Goal: Communication & Community: Answer question/provide support

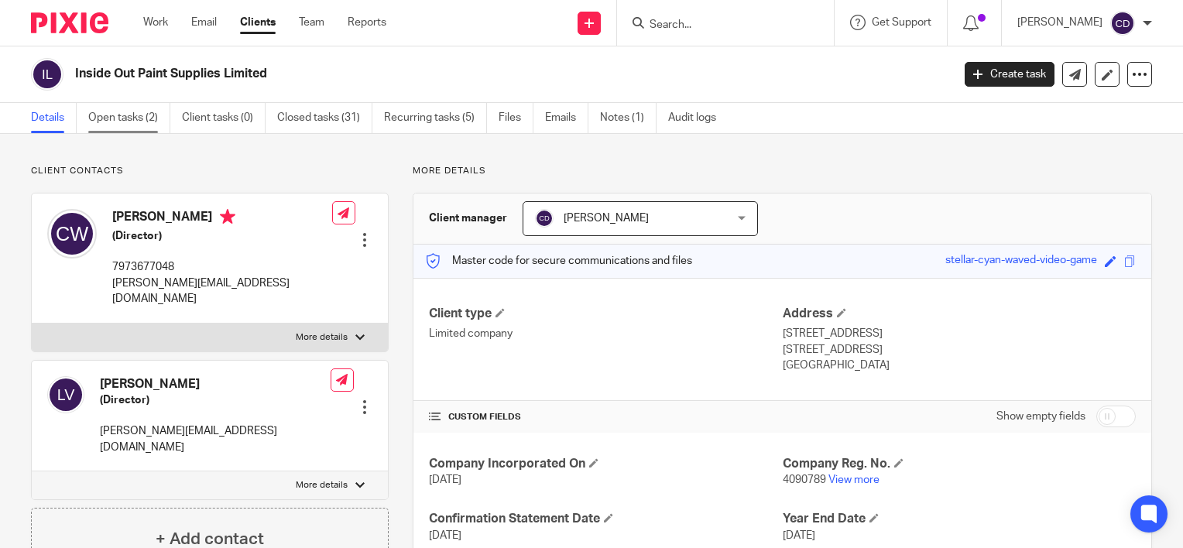
scroll to position [29, 0]
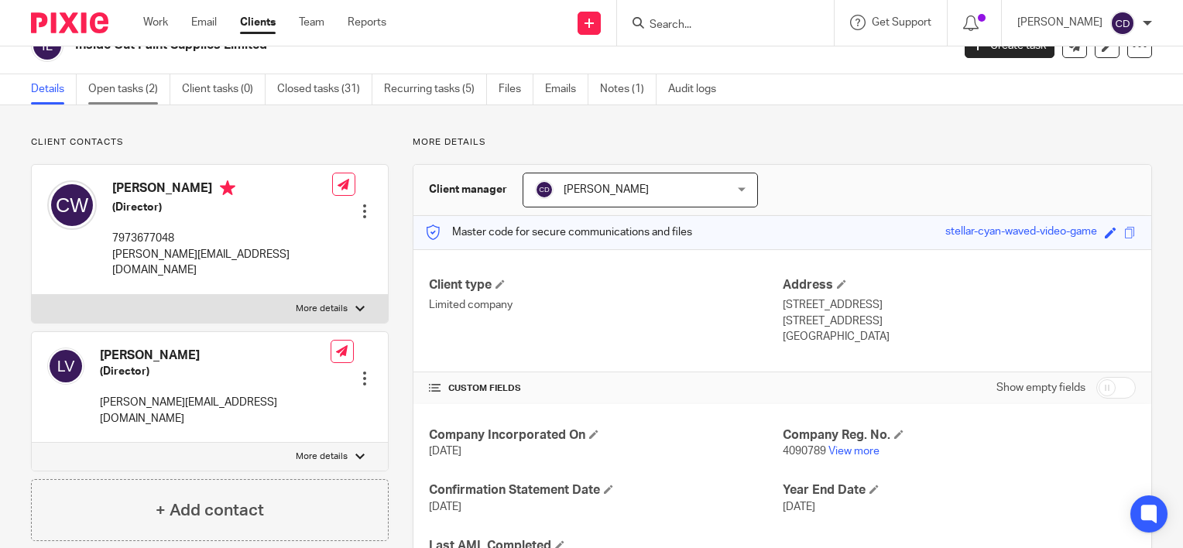
click at [103, 87] on link "Open tasks (2)" at bounding box center [129, 89] width 82 height 30
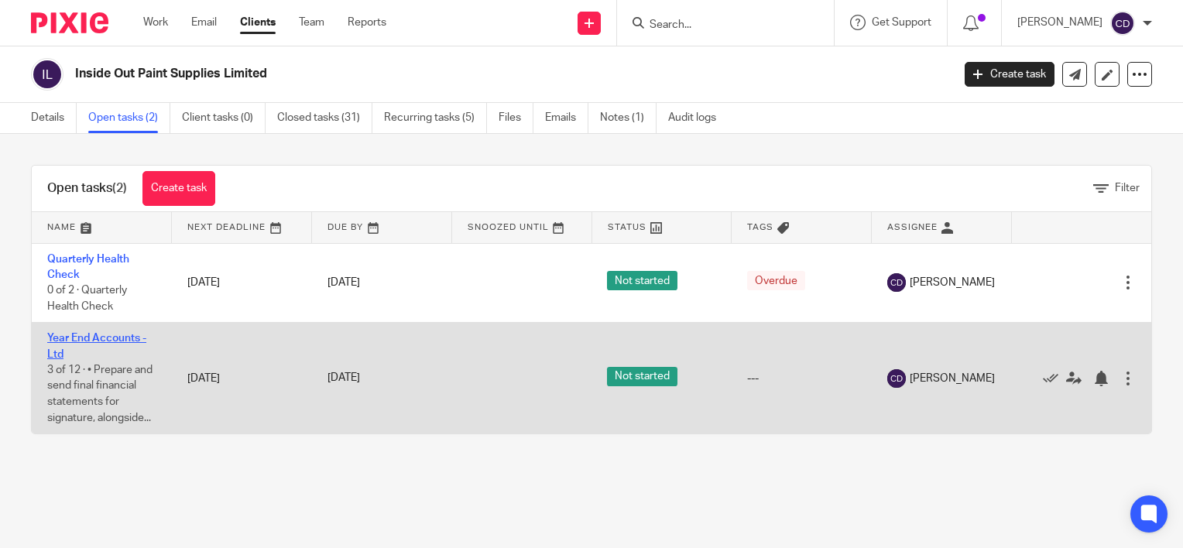
click at [95, 337] on link "Year End Accounts - Ltd" at bounding box center [96, 346] width 99 height 26
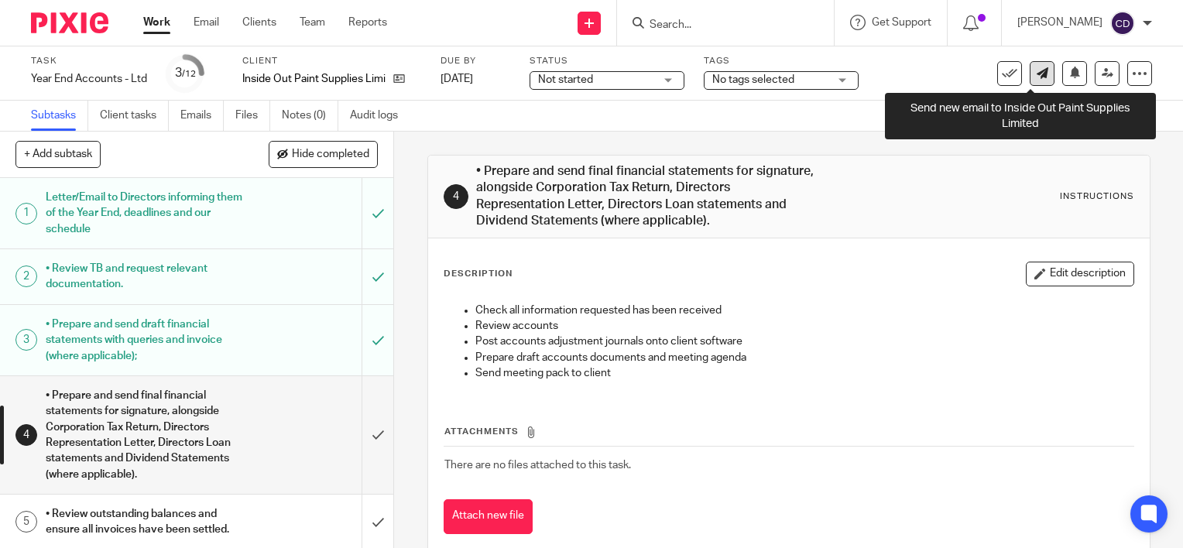
click at [1034, 80] on link at bounding box center [1041, 73] width 25 height 25
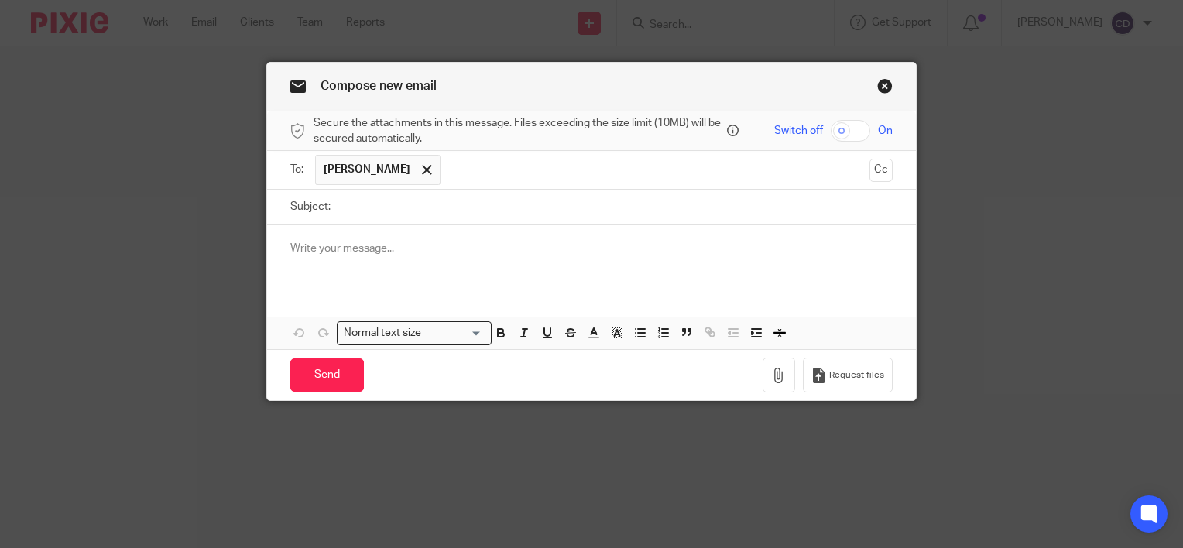
click at [507, 258] on div at bounding box center [591, 255] width 649 height 60
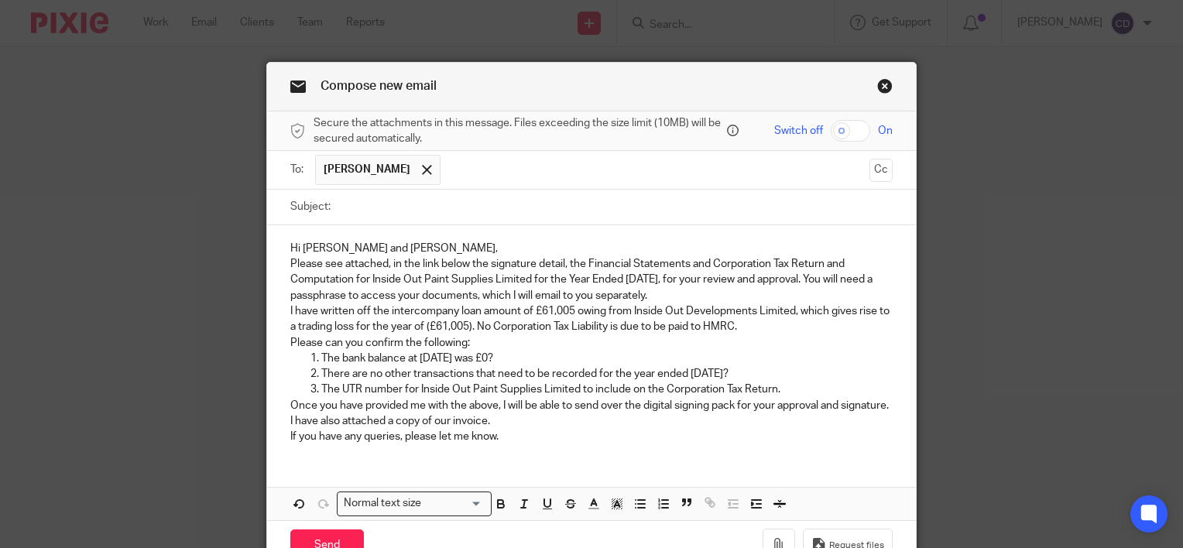
click at [485, 248] on p "Hi [PERSON_NAME] and [PERSON_NAME]," at bounding box center [591, 248] width 602 height 15
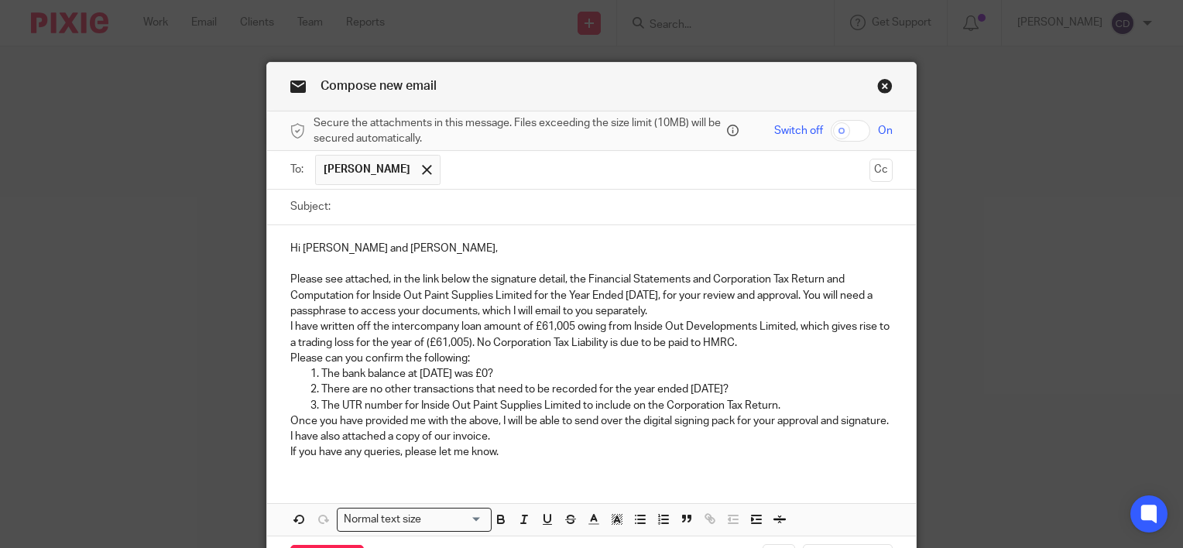
click at [709, 310] on p "Please see attached, in the link below the signature detail, the Financial Stat…" at bounding box center [591, 295] width 602 height 47
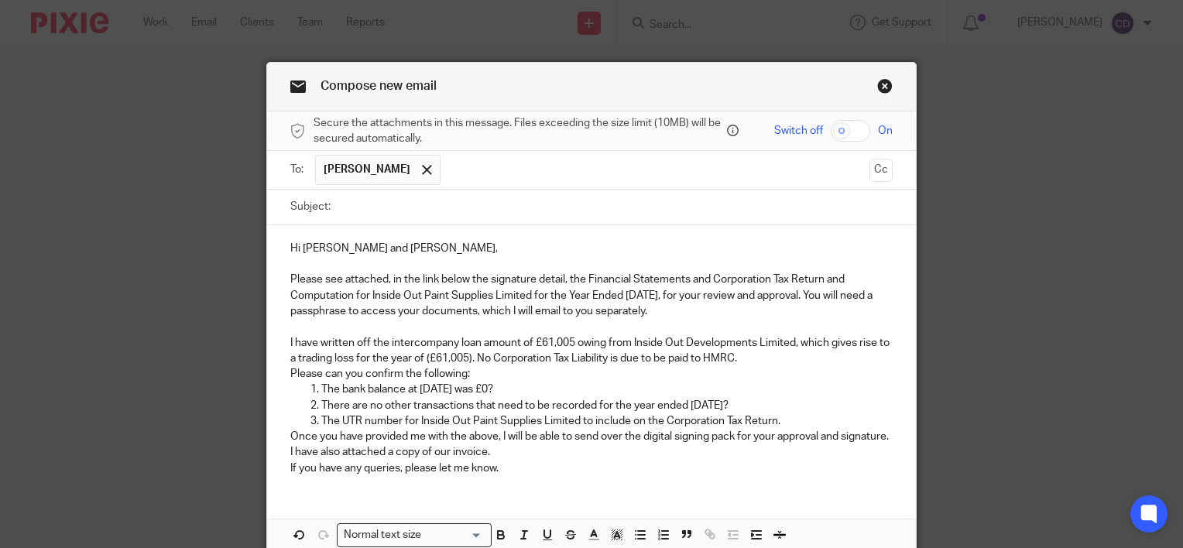
click at [776, 360] on p "I have written off the intercompany loan amount of £61,005 owing from Inside Ou…" at bounding box center [591, 351] width 602 height 32
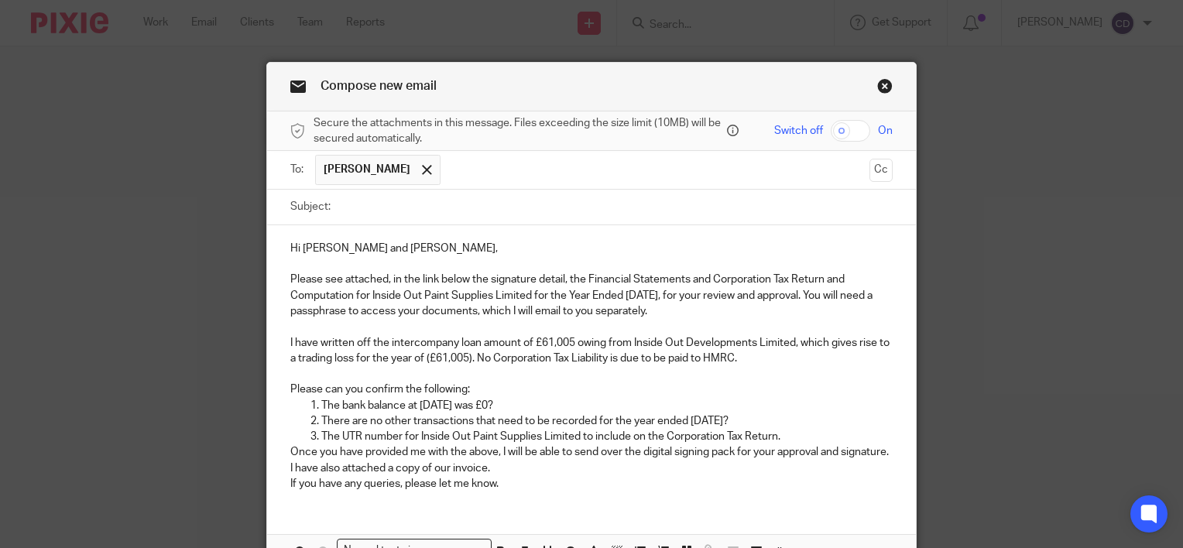
click at [495, 396] on p "Please can you confirm the following:" at bounding box center [591, 389] width 602 height 15
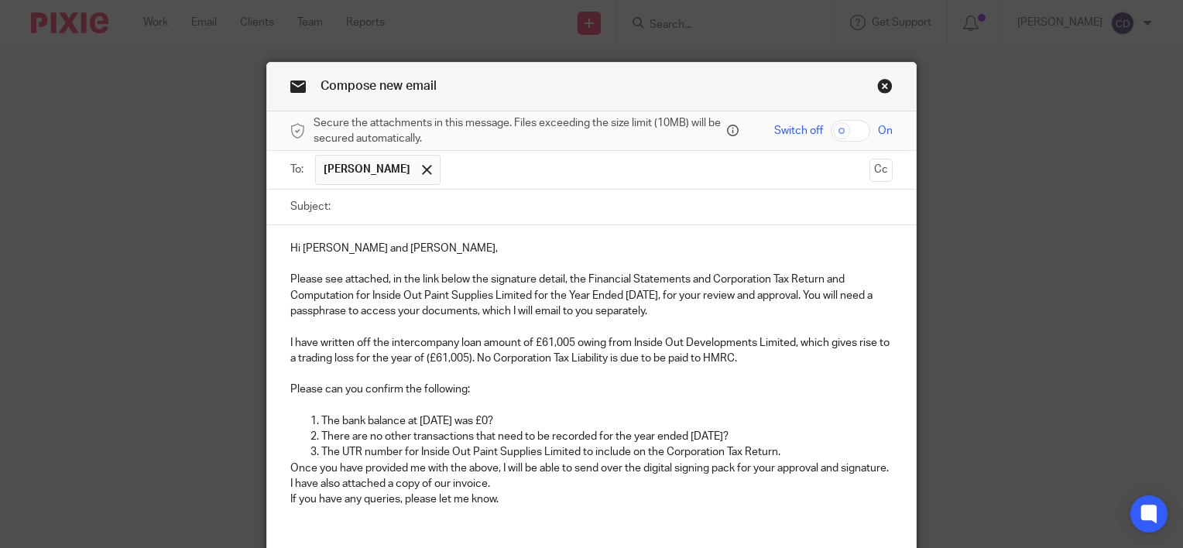
click at [798, 461] on p "Once you have provided me with the above, I will be able to send over the digit…" at bounding box center [591, 468] width 602 height 15
click at [798, 455] on p "The UTR number for Inside Out Paint Supplies Limited to include on the Corporat…" at bounding box center [606, 451] width 571 height 15
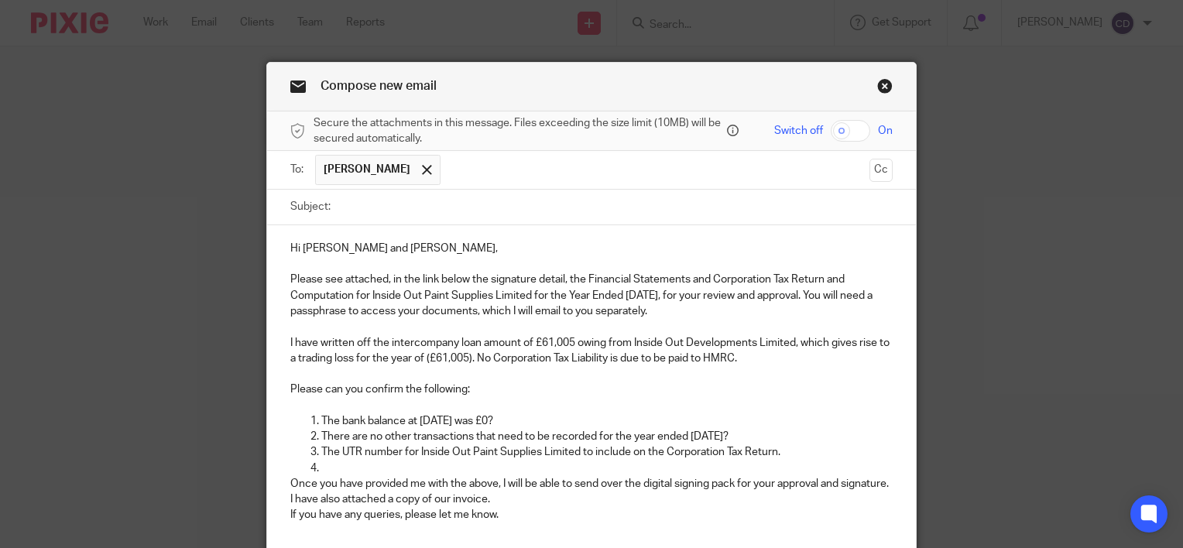
click at [455, 491] on p "Once you have provided me with the above, I will be able to send over the digit…" at bounding box center [591, 483] width 602 height 15
click at [437, 465] on p at bounding box center [606, 468] width 571 height 15
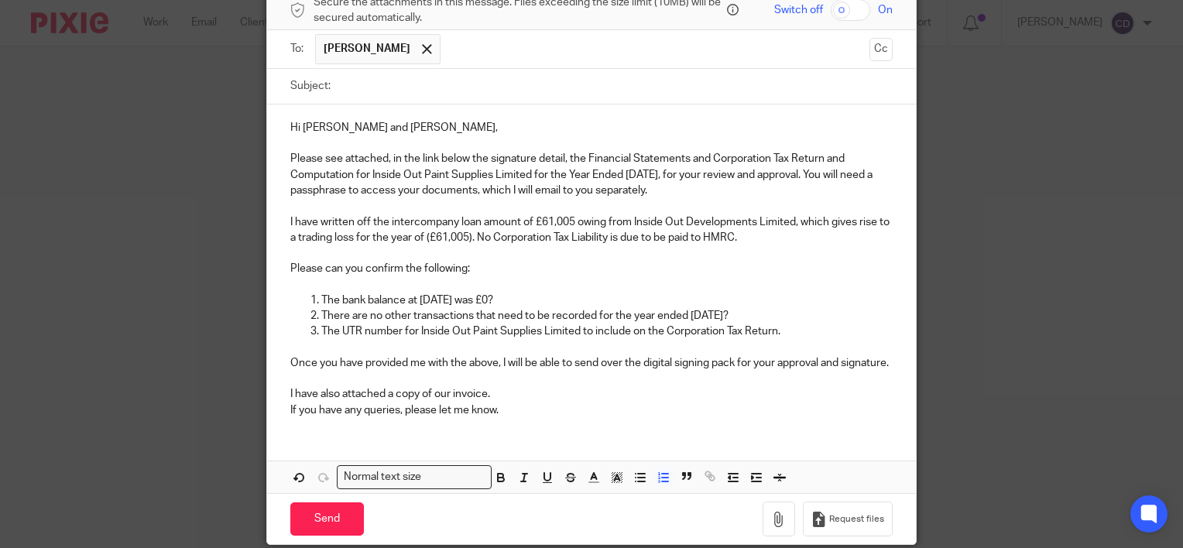
scroll to position [125, 0]
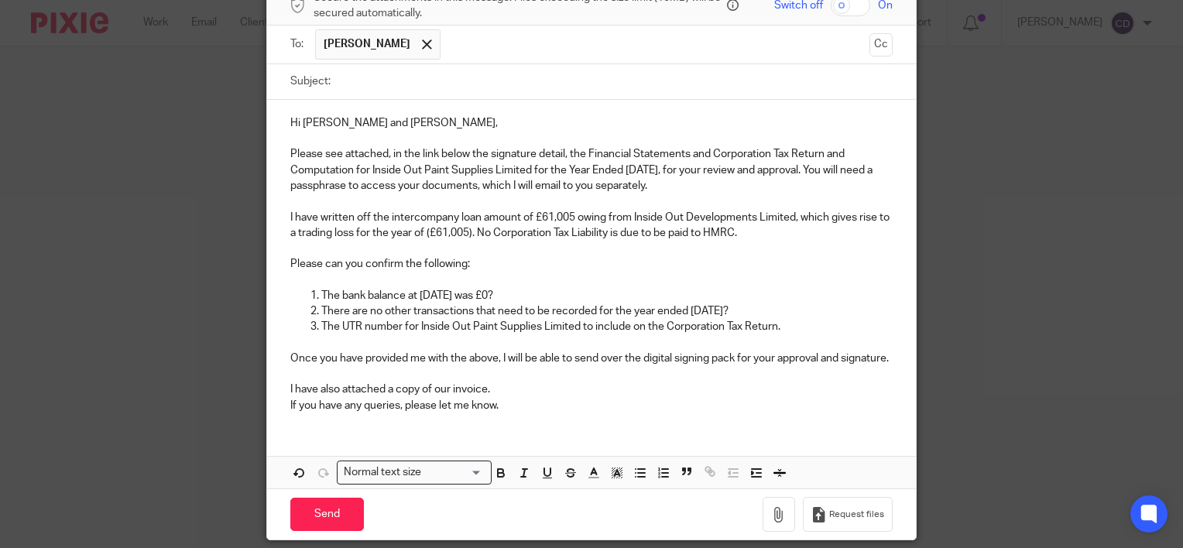
click at [536, 397] on p "I have also attached a copy of our invoice." at bounding box center [591, 389] width 602 height 15
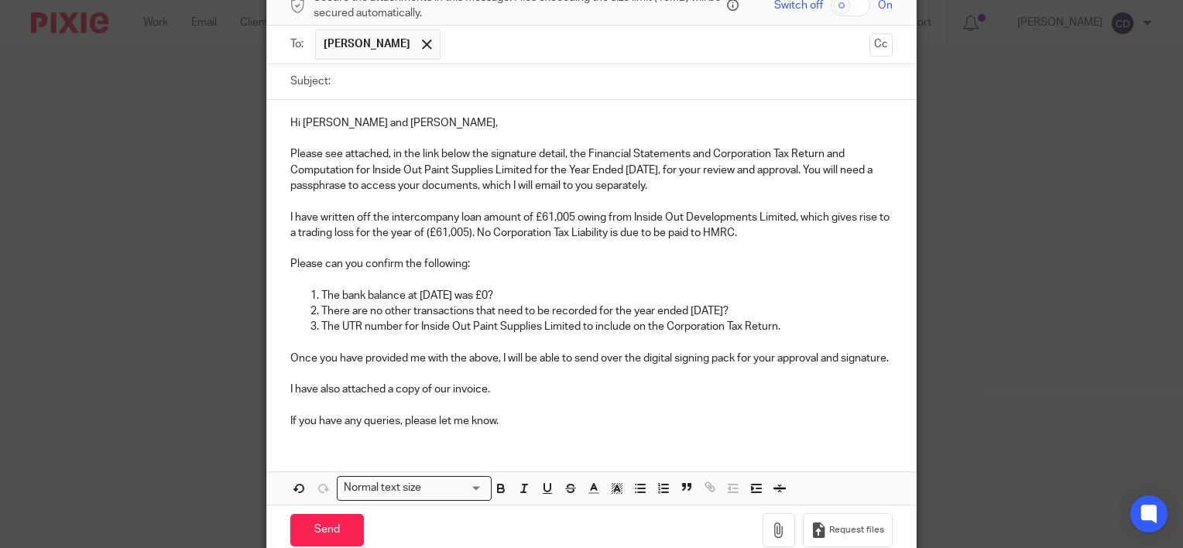
click at [542, 440] on div "Hi Colin and Melody, Please see attached, in the link below the signature detai…" at bounding box center [591, 270] width 649 height 341
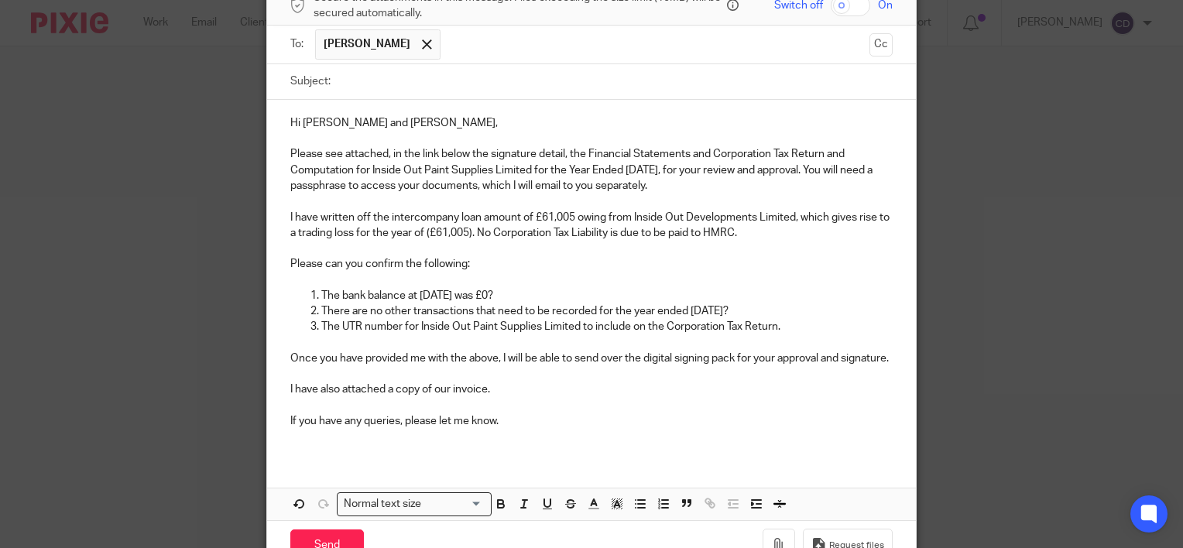
click at [471, 51] on input "text" at bounding box center [655, 44] width 415 height 30
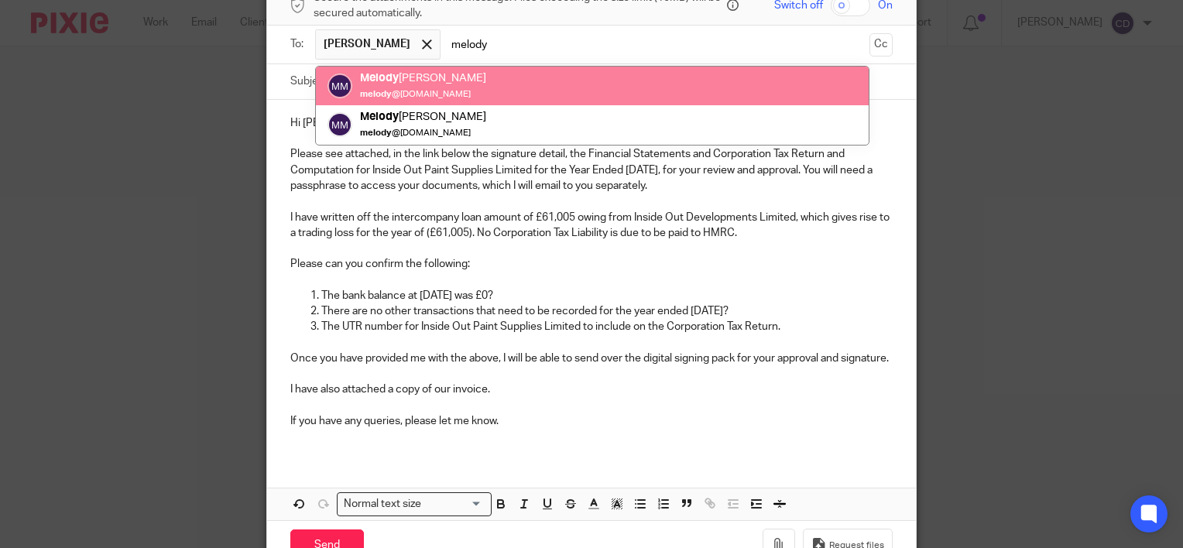
type input "melody"
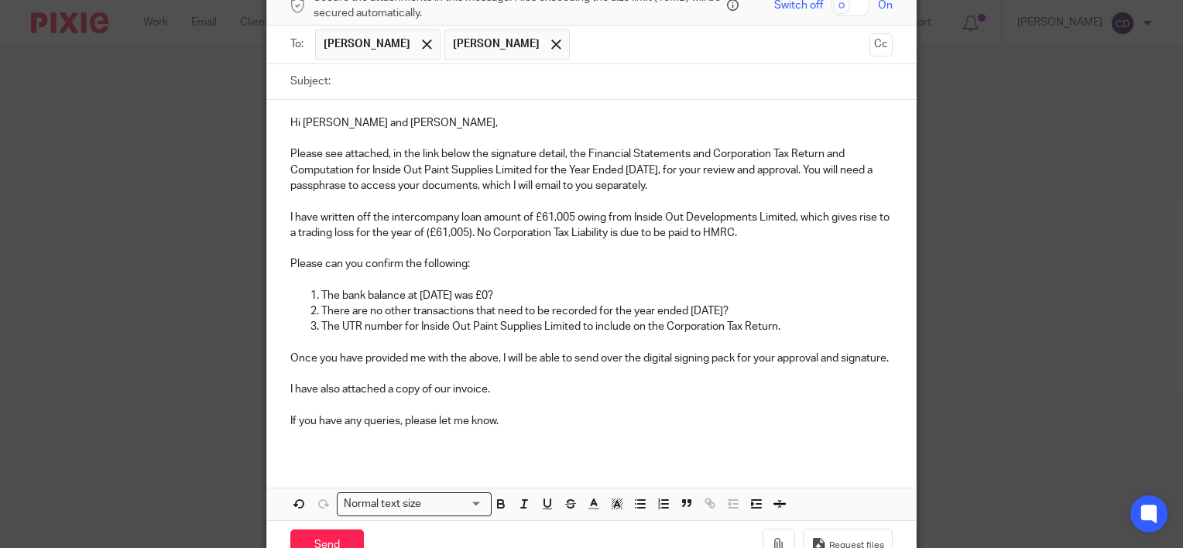
click at [456, 87] on input "Subject:" at bounding box center [615, 81] width 554 height 35
type input "Y"
type input "Inside Out Paint Supplies Ltd - YE 31 May 2025"
click at [846, 11] on input "checkbox" at bounding box center [849, 6] width 39 height 22
checkbox input "true"
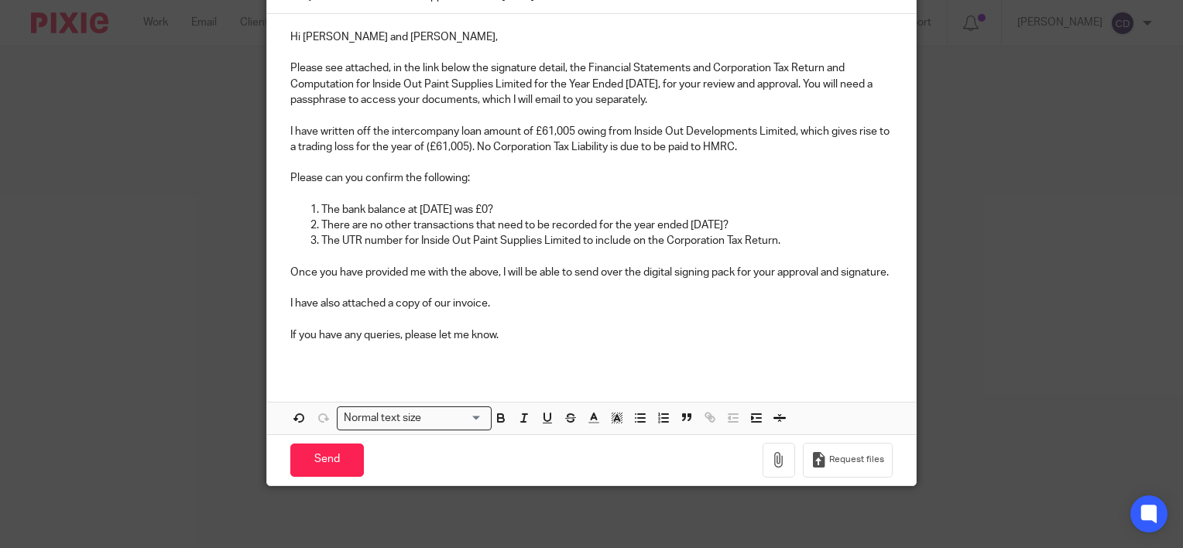
scroll to position [223, 0]
click at [771, 467] on icon "button" at bounding box center [778, 459] width 15 height 15
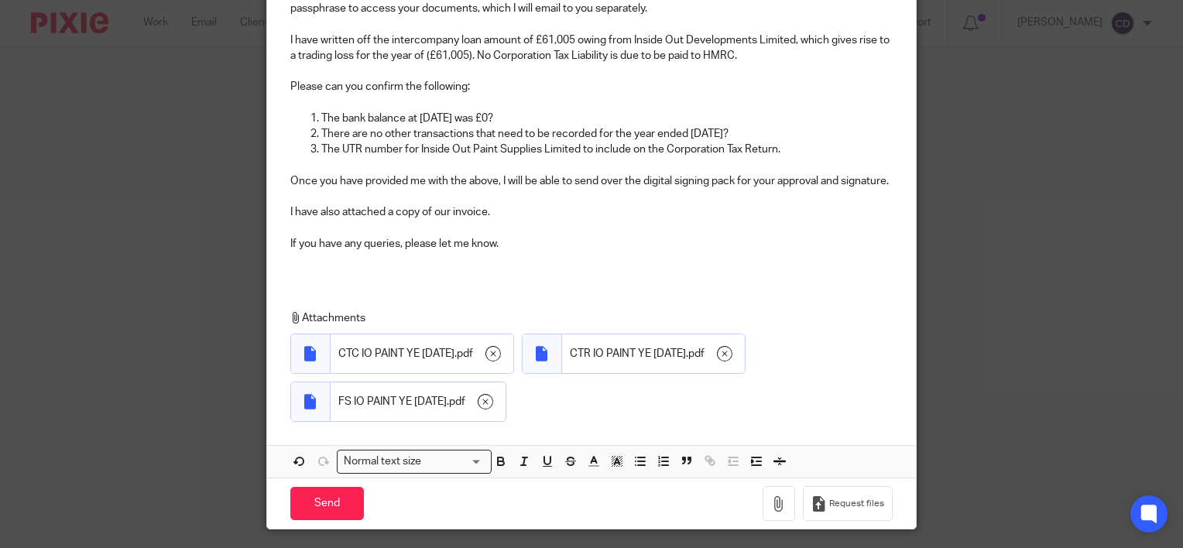
scroll to position [303, 0]
click at [765, 520] on button "button" at bounding box center [778, 502] width 33 height 35
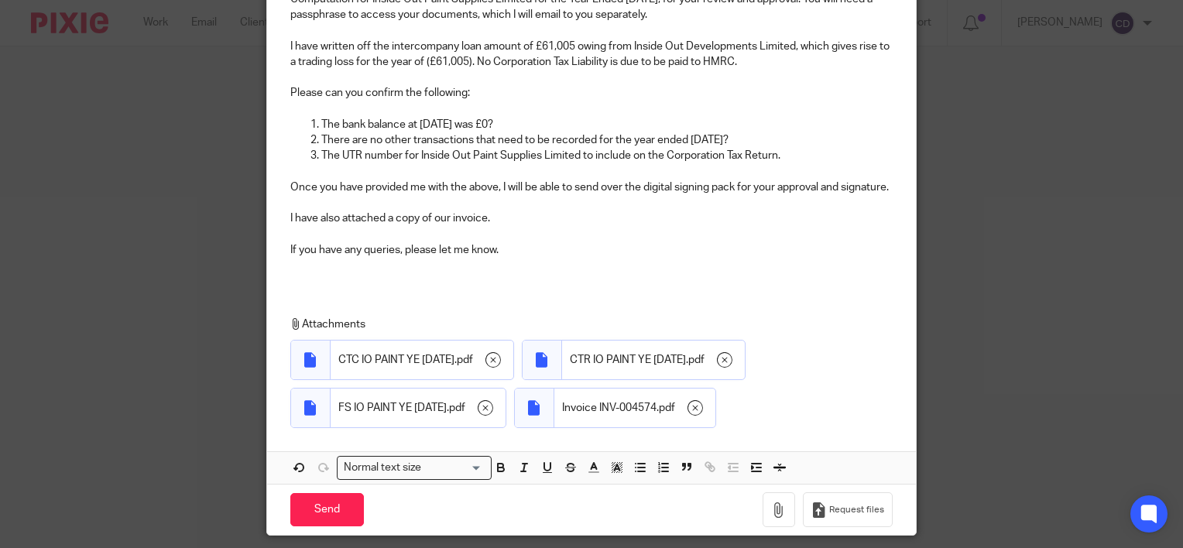
scroll to position [359, 0]
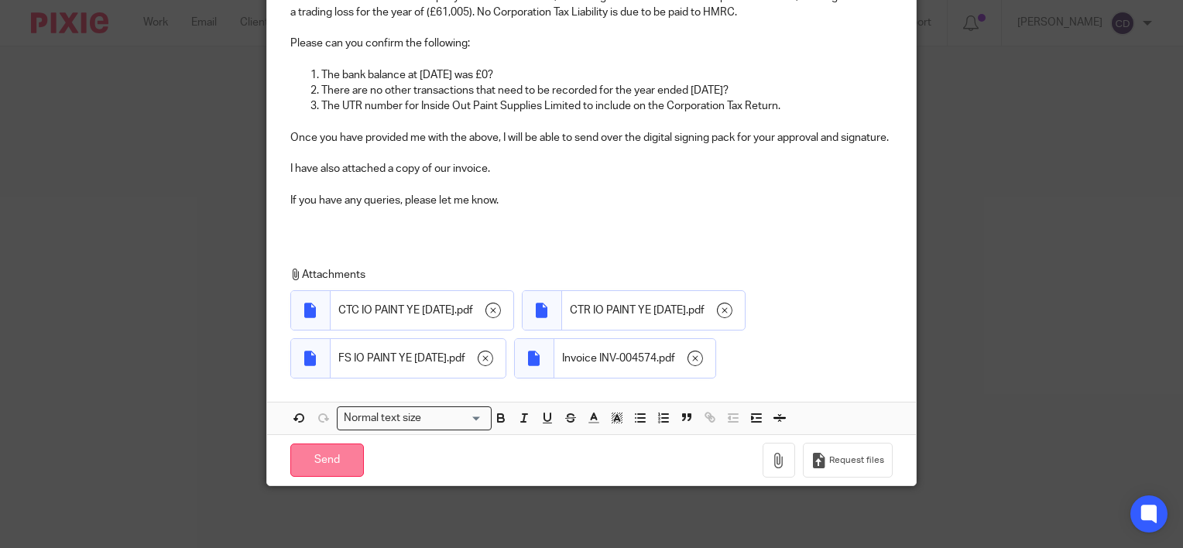
click at [297, 464] on input "Send" at bounding box center [327, 459] width 74 height 33
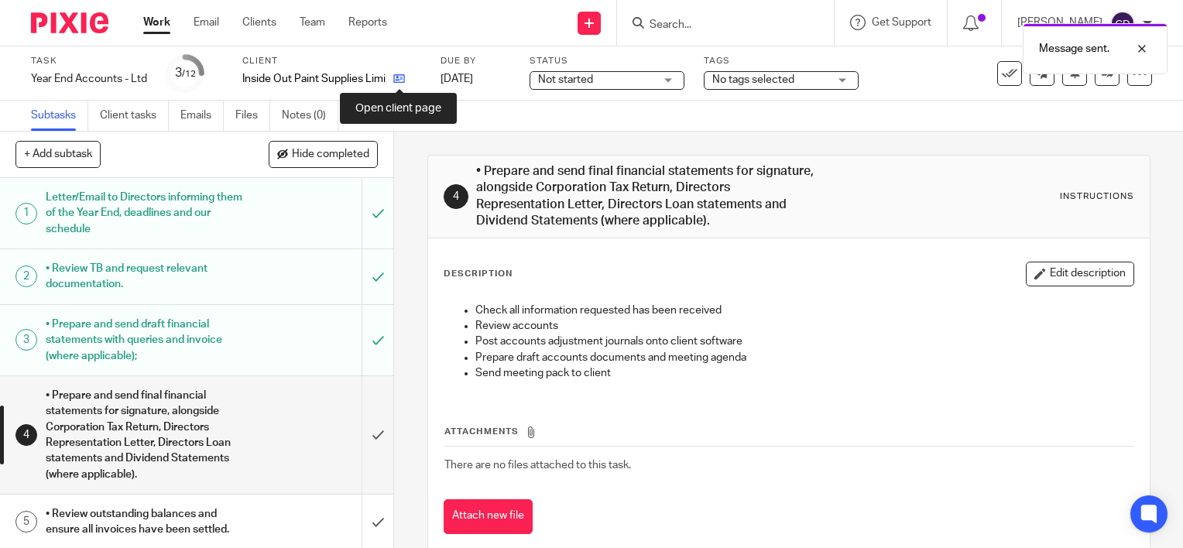
click at [402, 79] on icon at bounding box center [399, 79] width 12 height 12
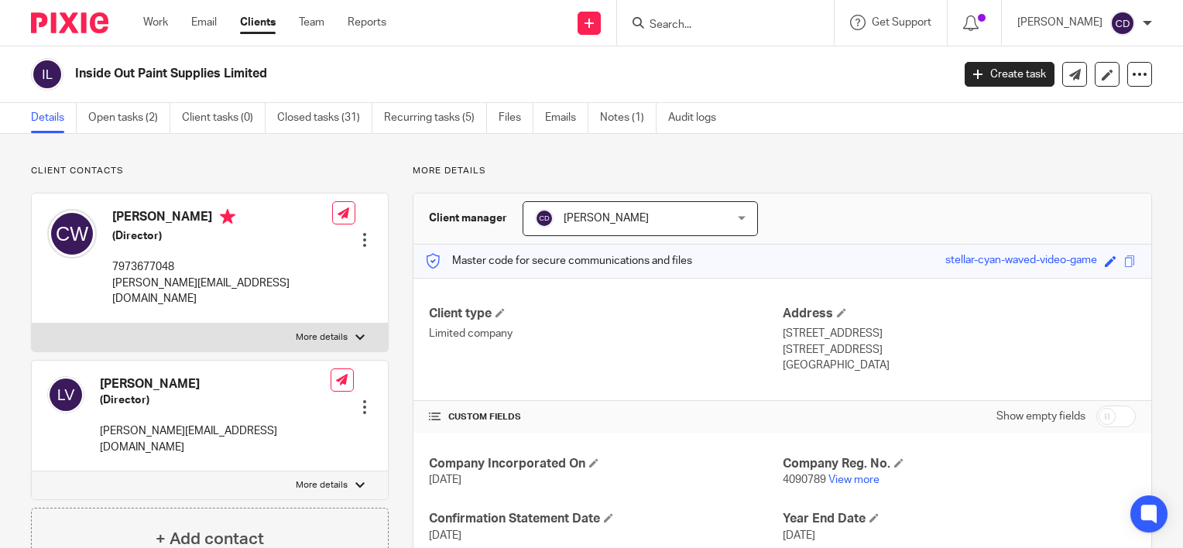
drag, startPoint x: 915, startPoint y: 260, endPoint x: 1085, endPoint y: 272, distance: 170.7
click at [1085, 272] on div "Master code for secure communications and files stellar-cyan-waved-video-game S…" at bounding box center [782, 261] width 738 height 33
copy div "stellar-cyan-waved-video-game"
click at [1069, 71] on icon at bounding box center [1075, 75] width 12 height 12
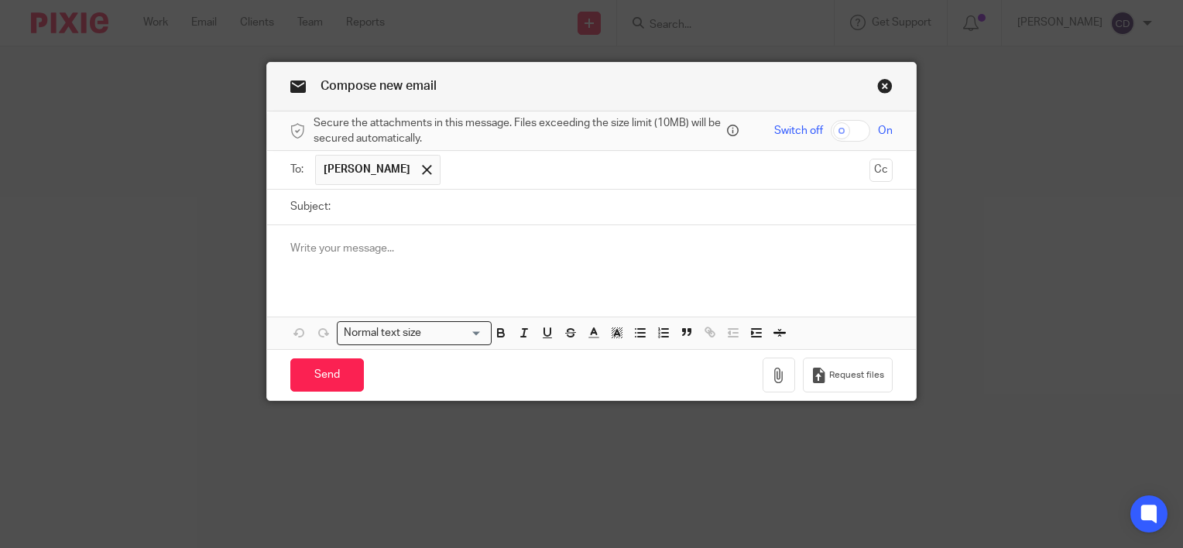
click at [563, 245] on p at bounding box center [591, 248] width 602 height 15
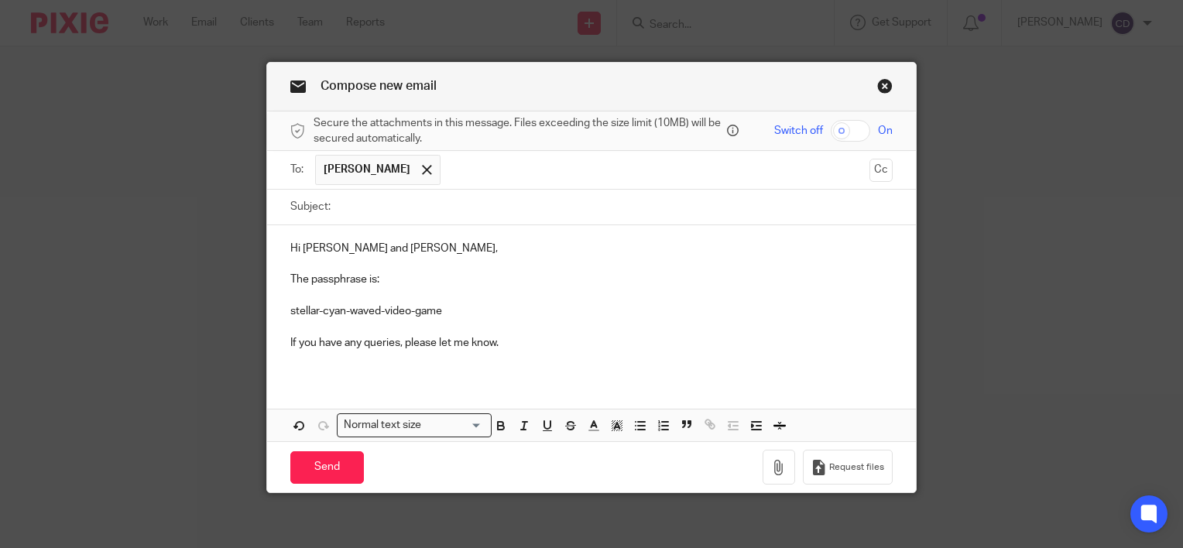
click at [529, 180] on input "text" at bounding box center [655, 170] width 415 height 30
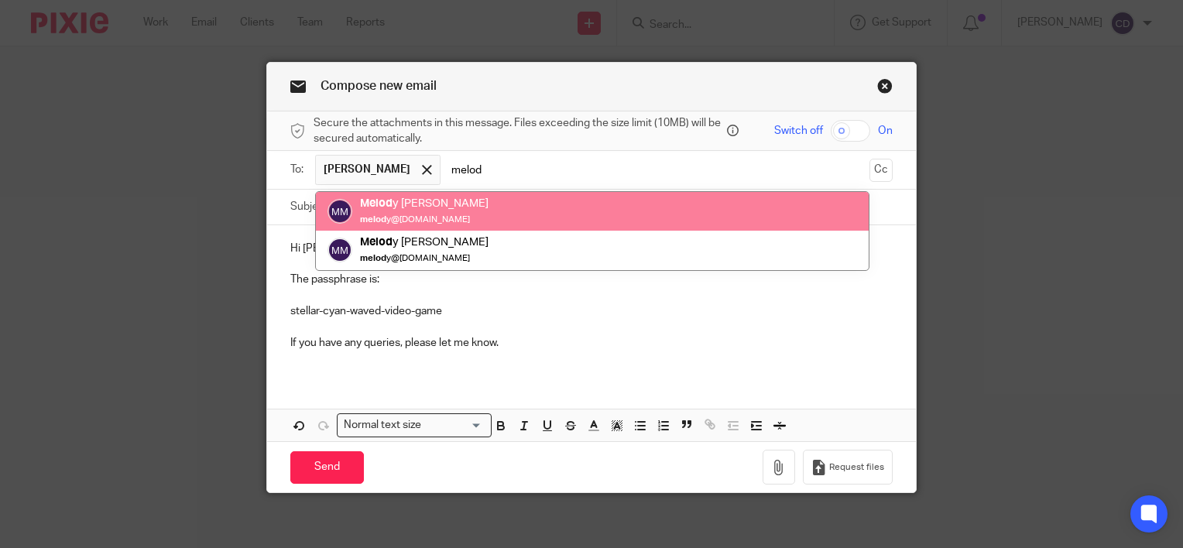
type input "melod"
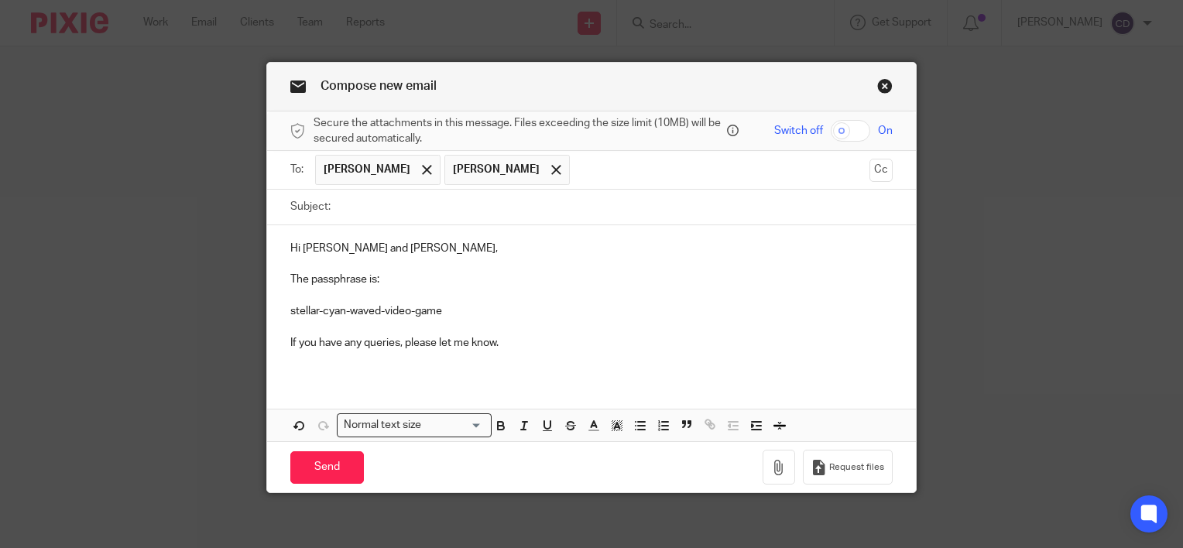
click at [478, 204] on input "Subject:" at bounding box center [615, 207] width 554 height 35
type input "Passphrase"
click at [321, 464] on input "Send" at bounding box center [327, 467] width 74 height 33
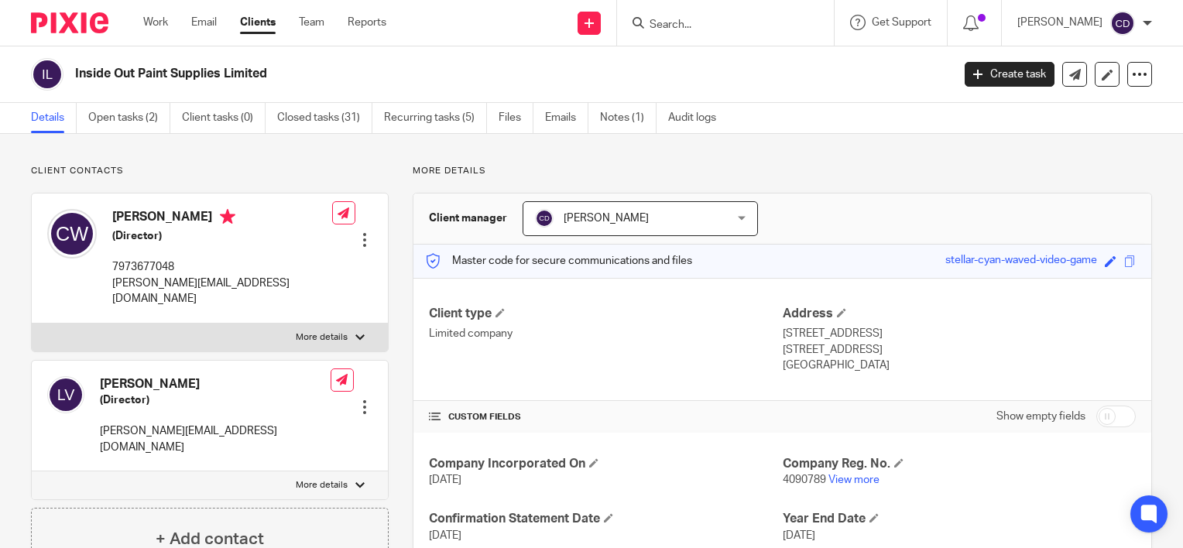
click at [700, 19] on input "Search" at bounding box center [717, 26] width 139 height 14
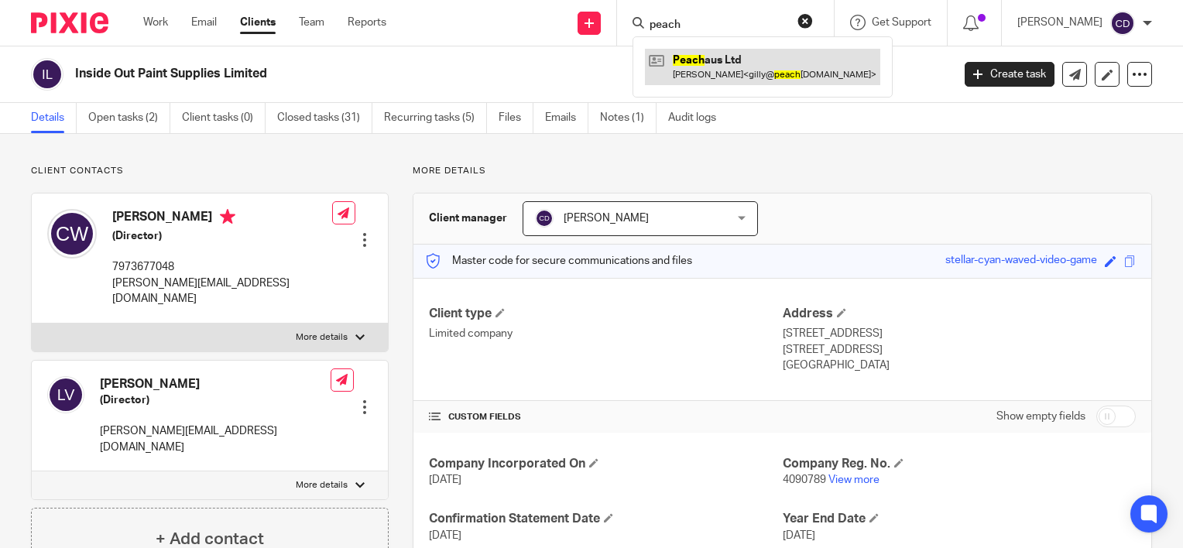
type input "peach"
click at [714, 65] on link at bounding box center [762, 67] width 235 height 36
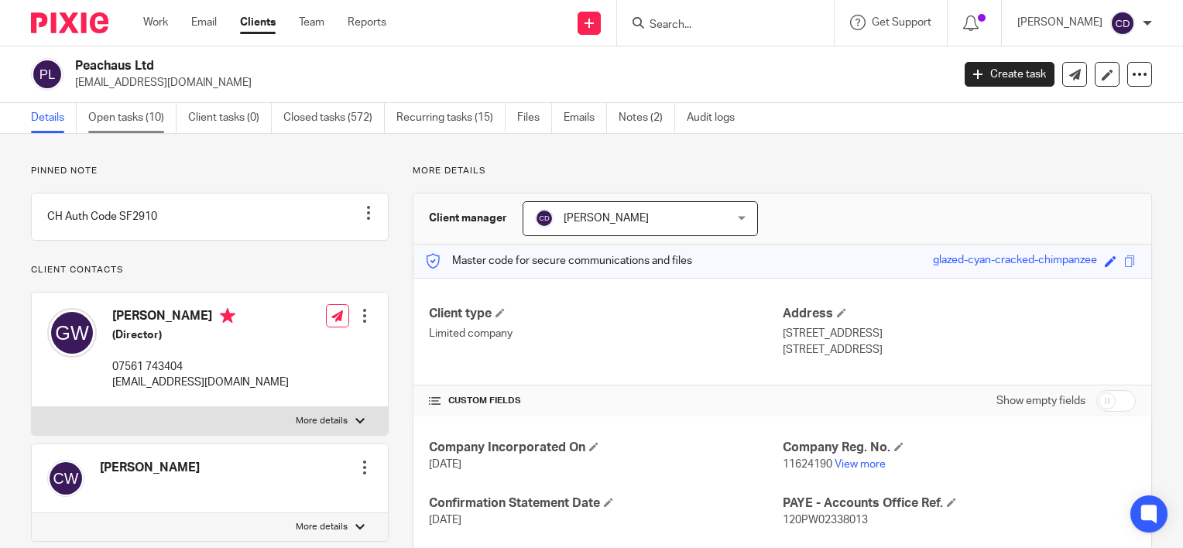
click at [154, 121] on link "Open tasks (10)" at bounding box center [132, 118] width 88 height 30
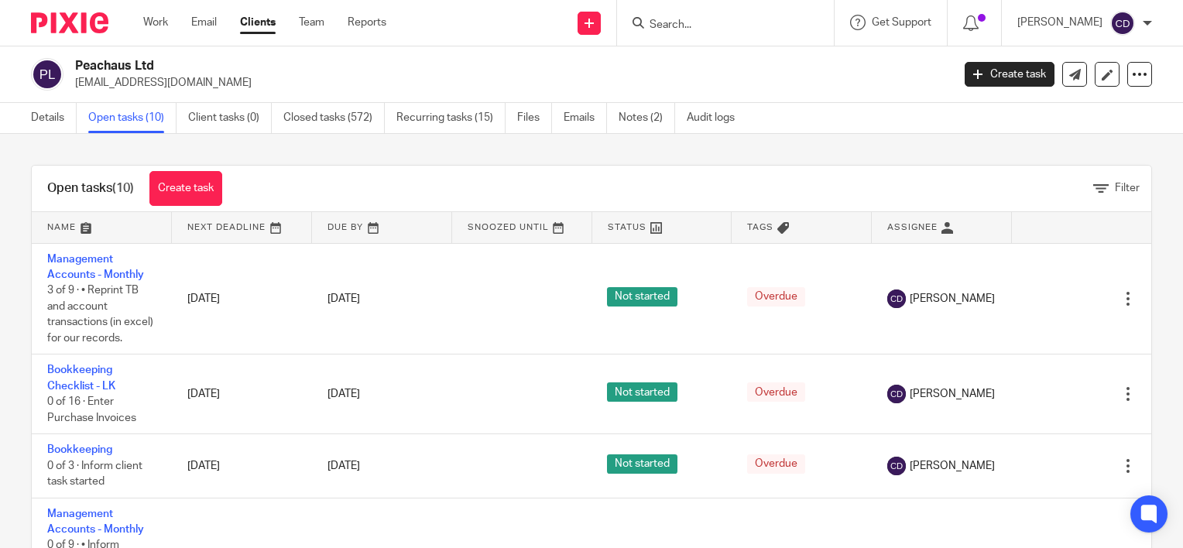
scroll to position [51, 0]
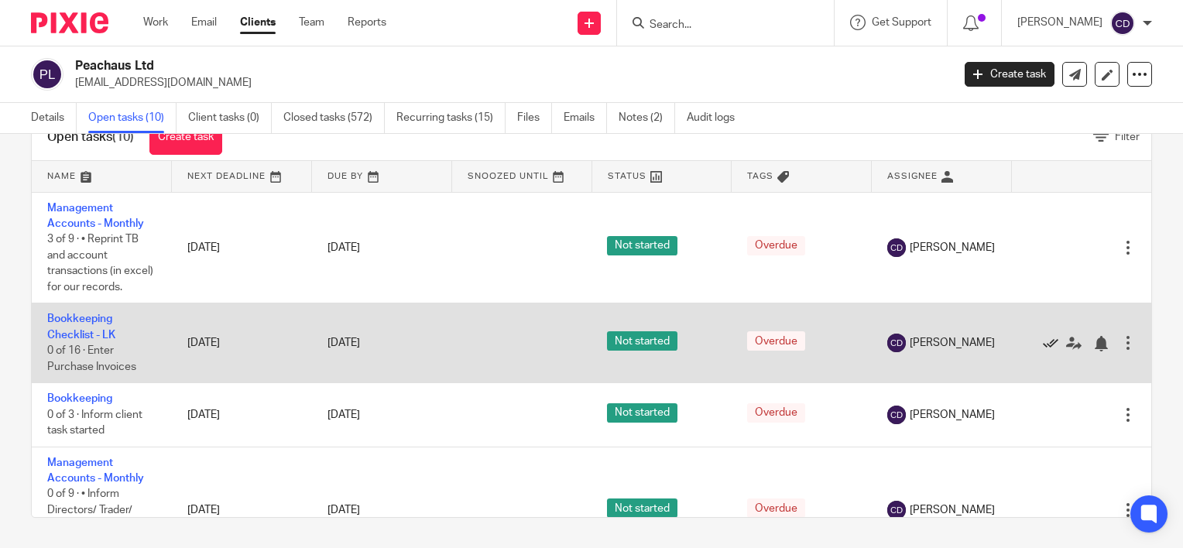
click at [1043, 351] on icon at bounding box center [1050, 343] width 15 height 15
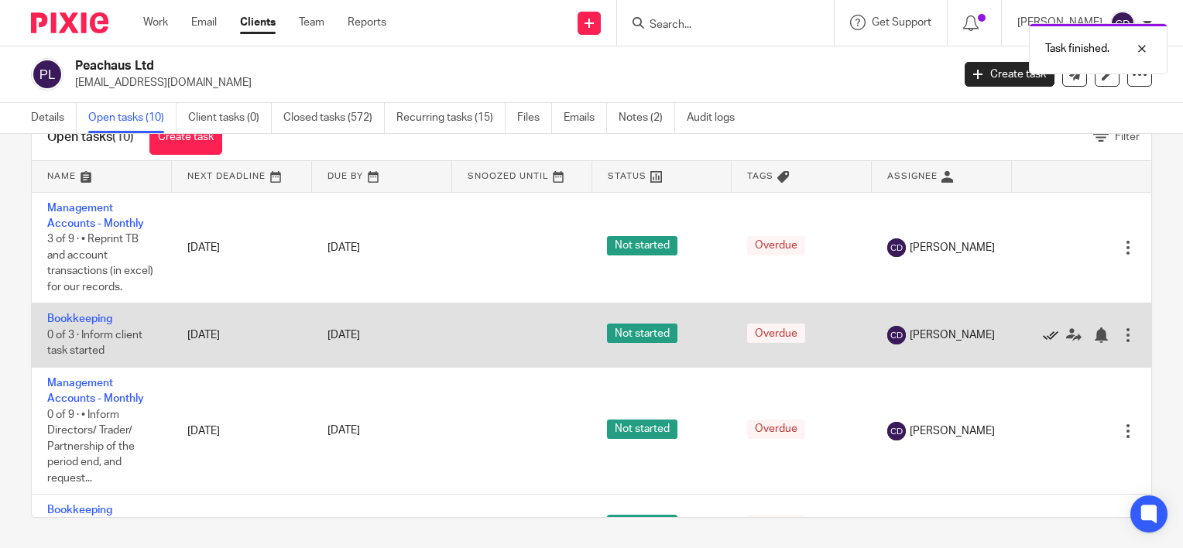
click at [1043, 343] on icon at bounding box center [1050, 334] width 15 height 15
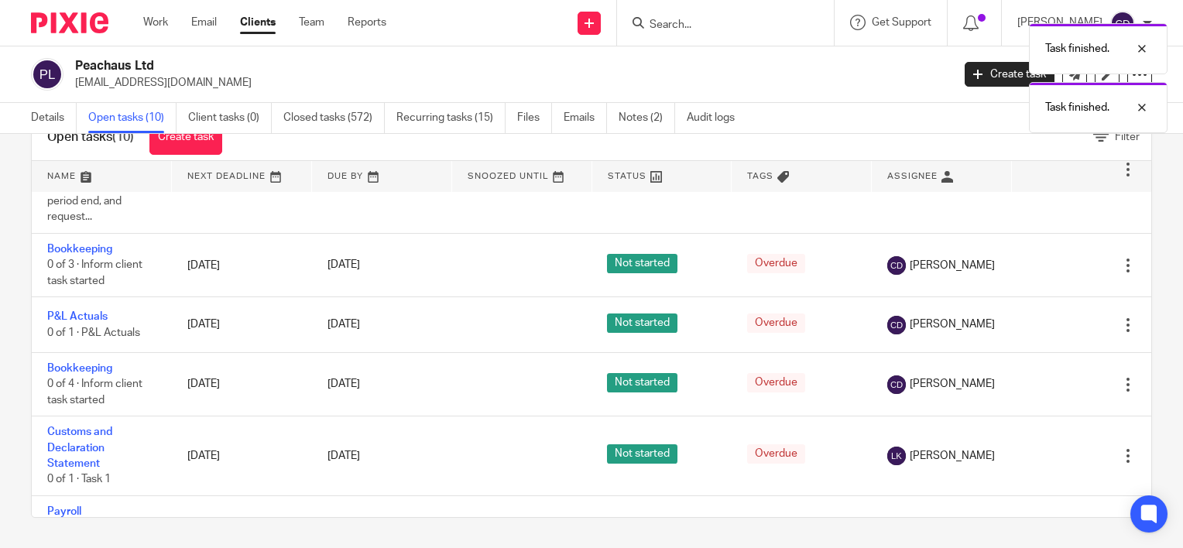
scroll to position [198, 0]
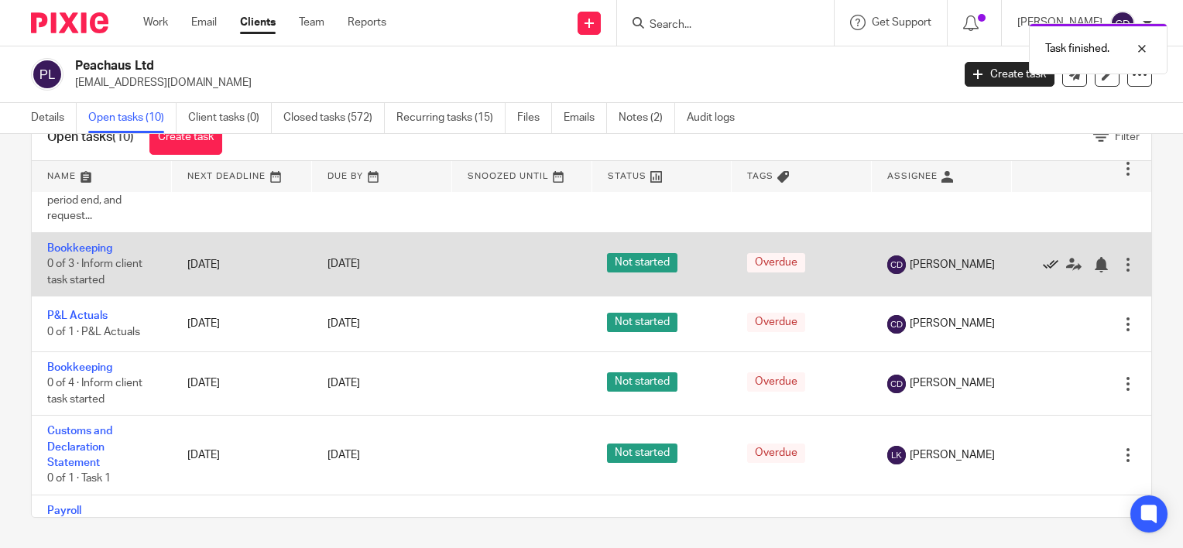
click at [1043, 272] on icon at bounding box center [1050, 264] width 15 height 15
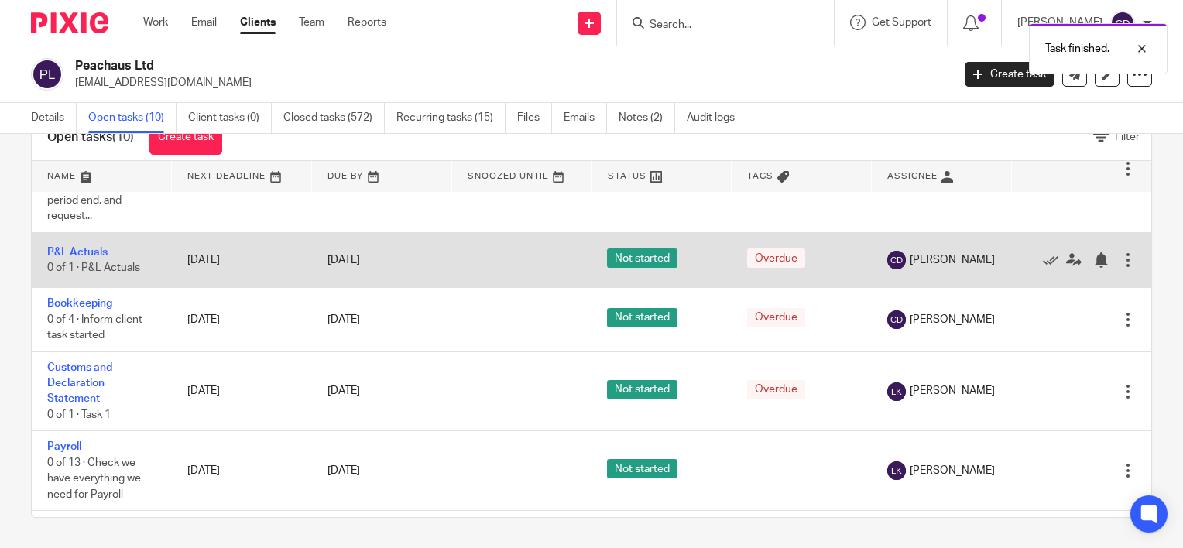
click at [1120, 268] on div at bounding box center [1127, 259] width 15 height 15
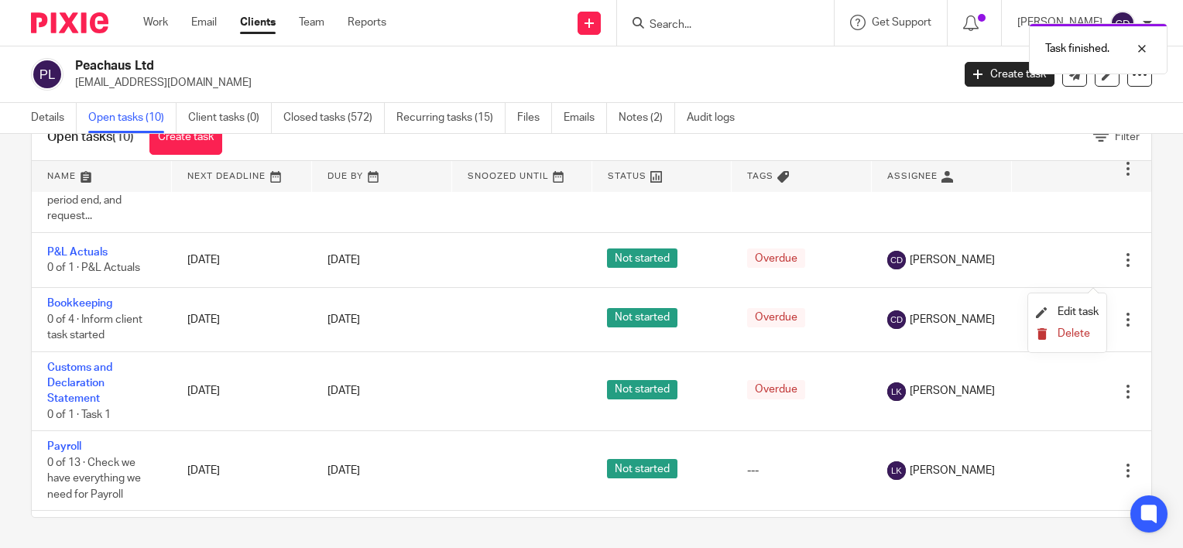
click at [1057, 337] on span "Delete" at bounding box center [1073, 333] width 33 height 11
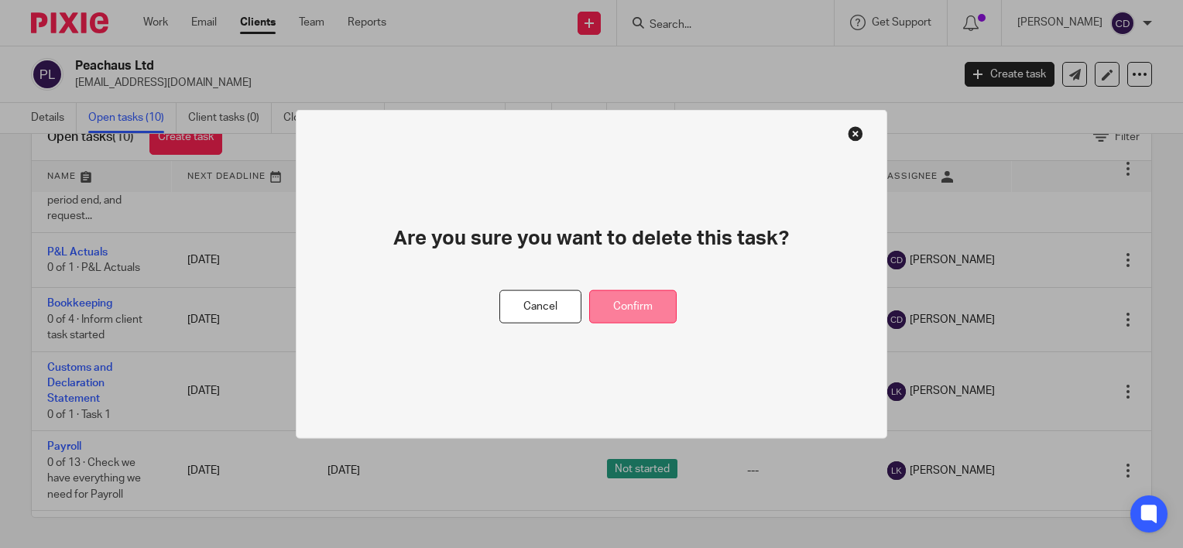
click at [647, 295] on button "Confirm" at bounding box center [632, 306] width 87 height 33
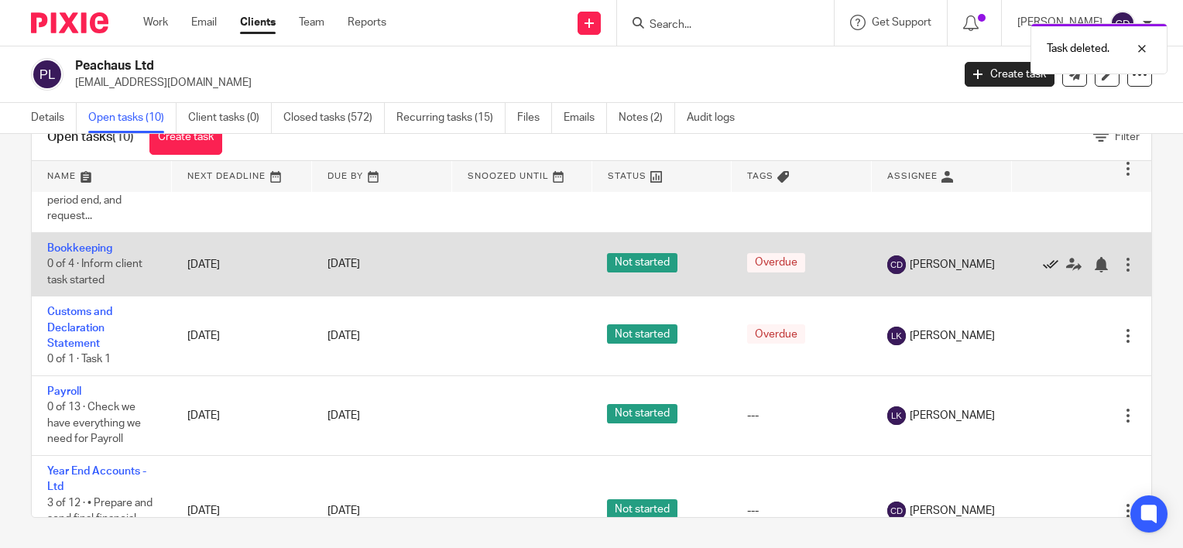
click at [1043, 272] on icon at bounding box center [1050, 264] width 15 height 15
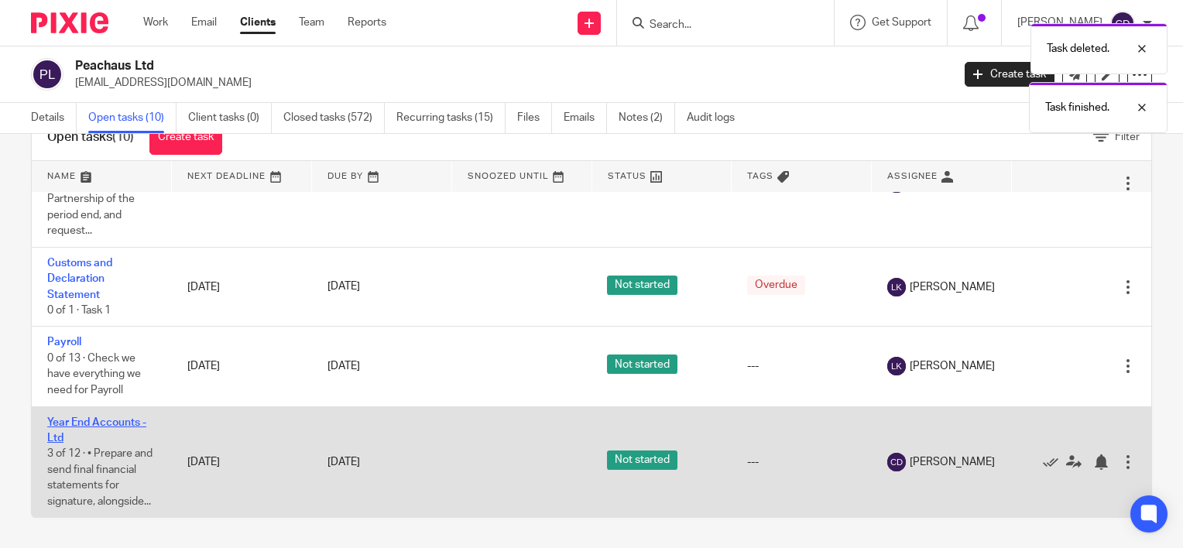
click at [103, 424] on link "Year End Accounts - Ltd" at bounding box center [96, 430] width 99 height 26
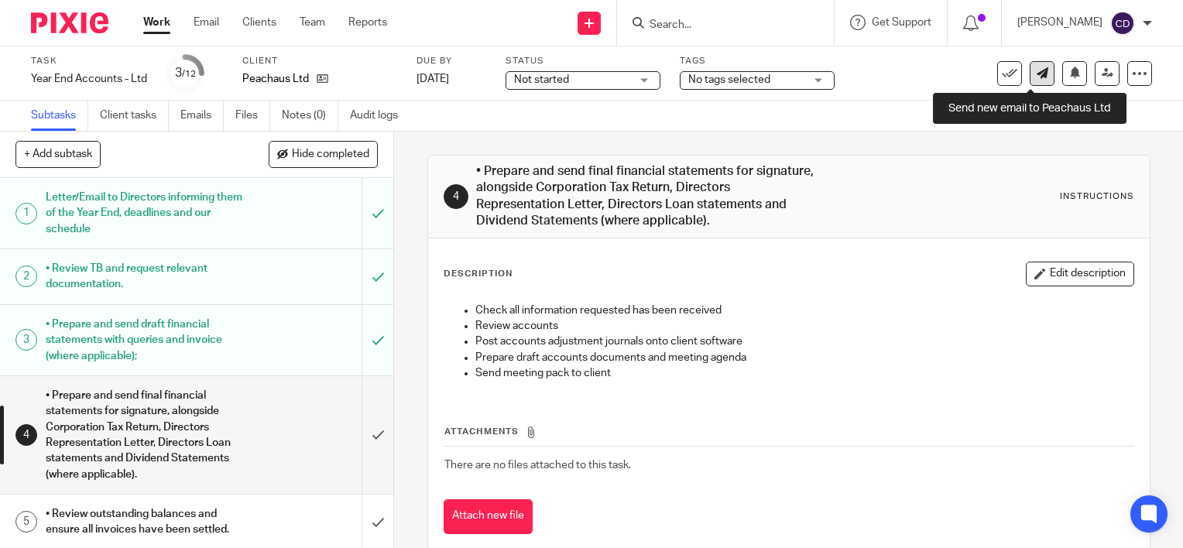
click at [1036, 76] on icon at bounding box center [1042, 73] width 12 height 12
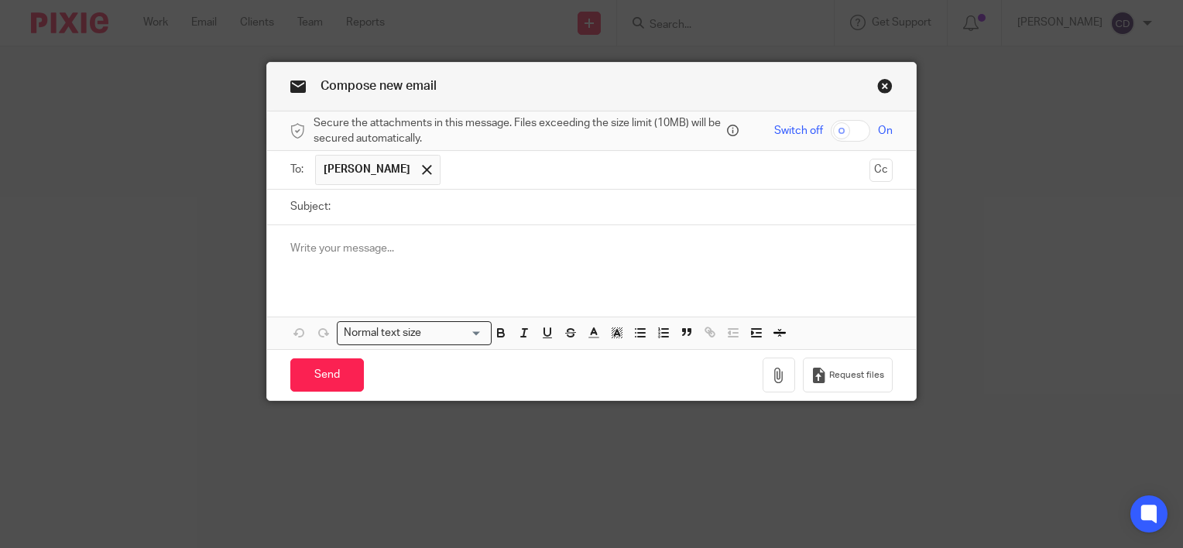
click at [569, 254] on p at bounding box center [591, 248] width 602 height 15
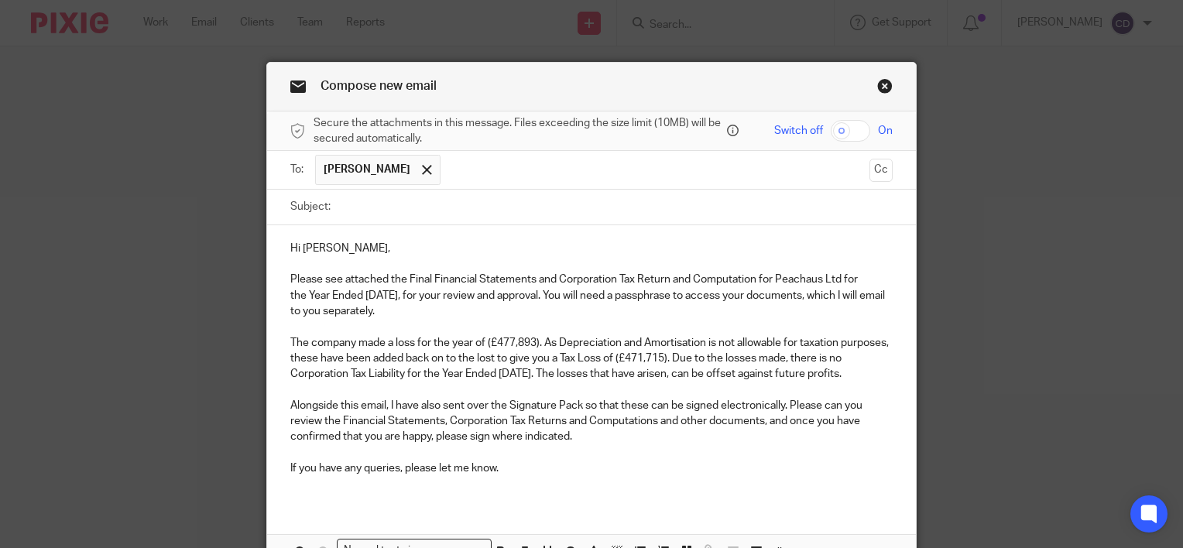
click at [461, 217] on input "Subject:" at bounding box center [615, 207] width 554 height 35
type input "YE [DATE]"
click at [845, 128] on input "checkbox" at bounding box center [849, 131] width 39 height 22
checkbox input "true"
click at [1113, 136] on div "Compose new email Secure the attachments in this message. Files exceeding the s…" at bounding box center [591, 274] width 1183 height 548
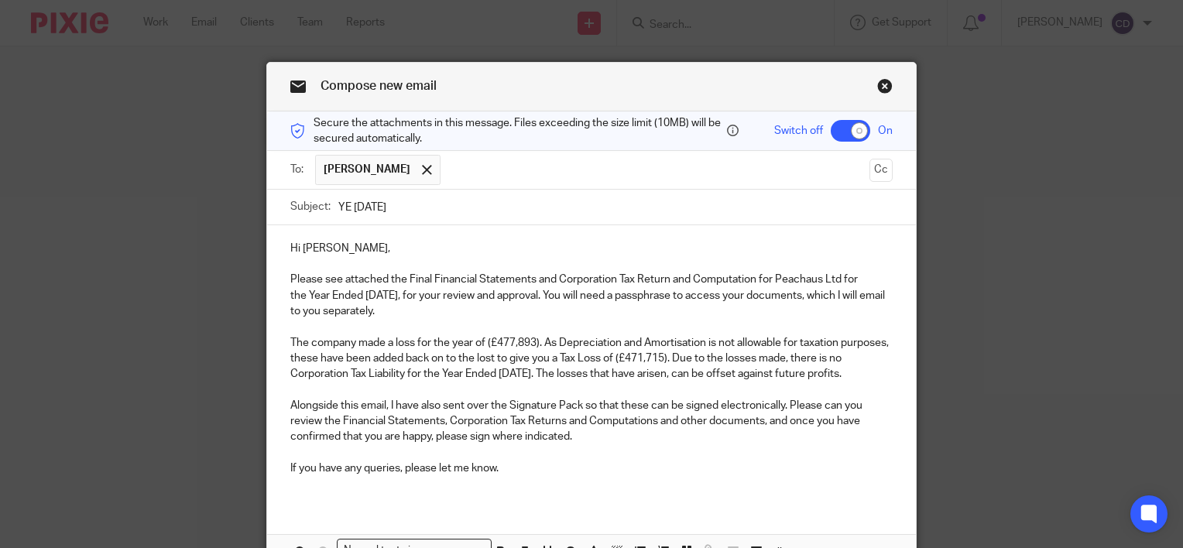
drag, startPoint x: 1113, startPoint y: 136, endPoint x: 1177, endPoint y: 146, distance: 64.9
click at [1177, 146] on div "Compose new email Secure the attachments in this message. Files exceeding the s…" at bounding box center [591, 274] width 1183 height 548
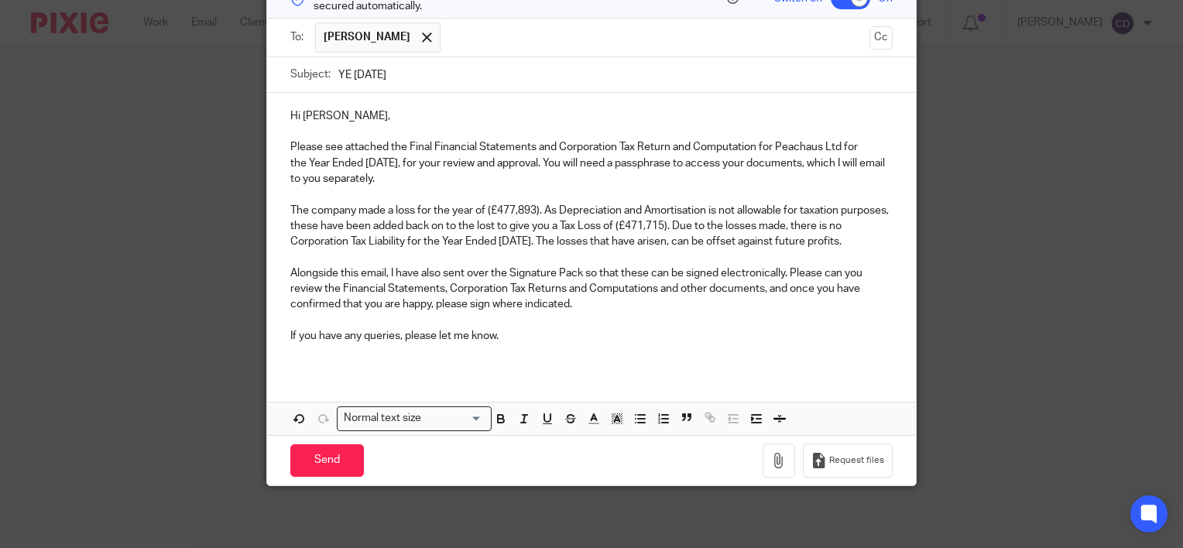
scroll to position [146, 0]
click at [783, 454] on button "button" at bounding box center [778, 460] width 33 height 35
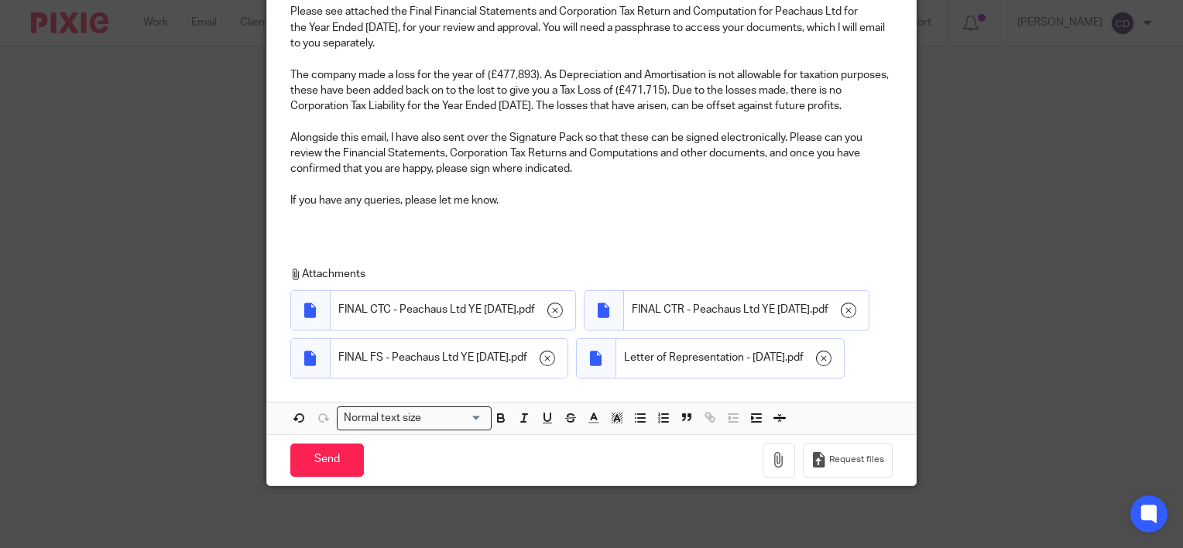
scroll to position [300, 0]
click at [325, 477] on input "Send" at bounding box center [327, 459] width 74 height 33
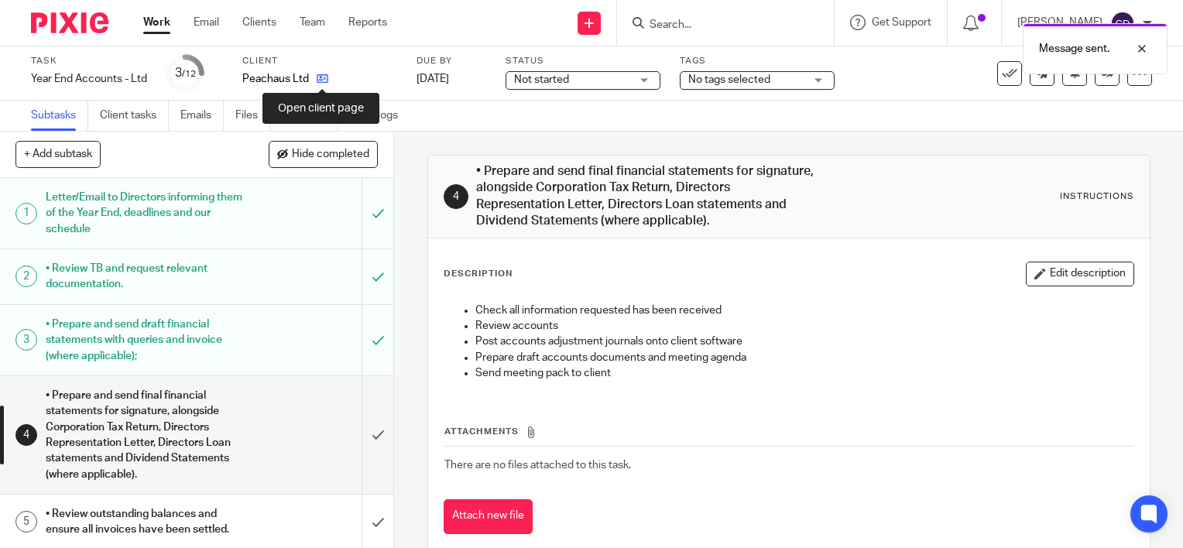
click at [320, 77] on icon at bounding box center [323, 79] width 12 height 12
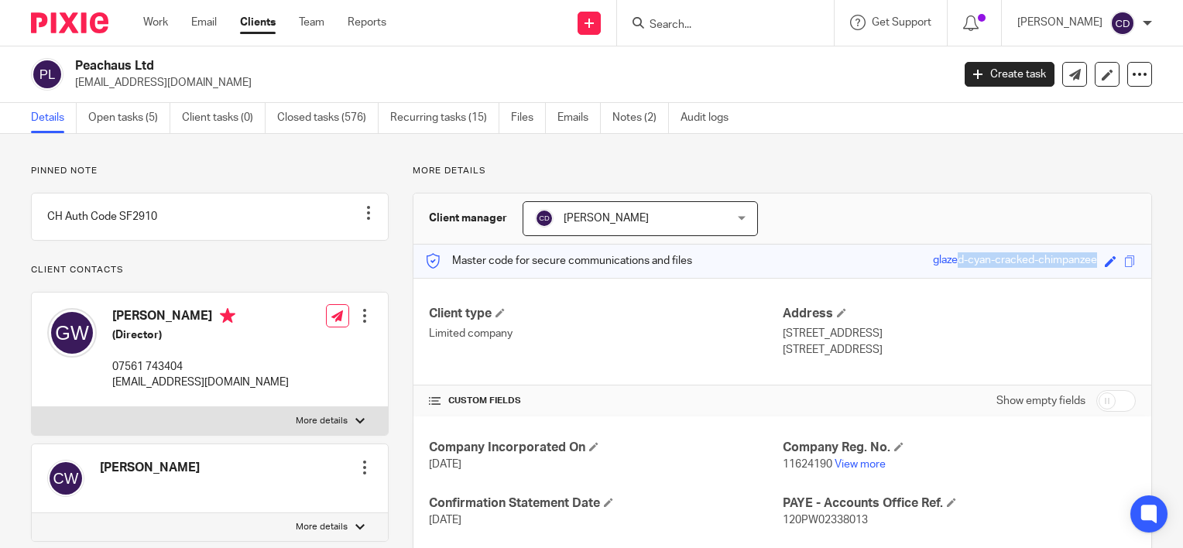
drag, startPoint x: 904, startPoint y: 261, endPoint x: 1093, endPoint y: 272, distance: 189.2
click at [1093, 272] on div "Master code for secure communications and files glazed-cyan-cracked-chimpanzee …" at bounding box center [782, 261] width 738 height 33
copy div "glazed-cyan-cracked-chimpanzee"
click at [1069, 77] on icon at bounding box center [1075, 75] width 12 height 12
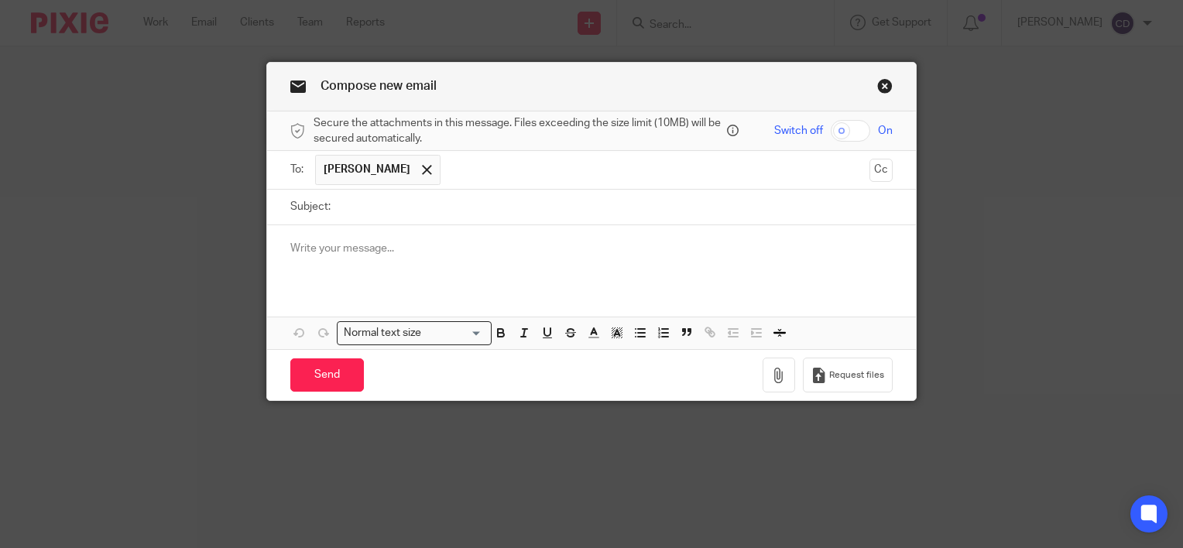
click at [458, 204] on input "Subject:" at bounding box center [615, 207] width 554 height 35
type input "Passphrase"
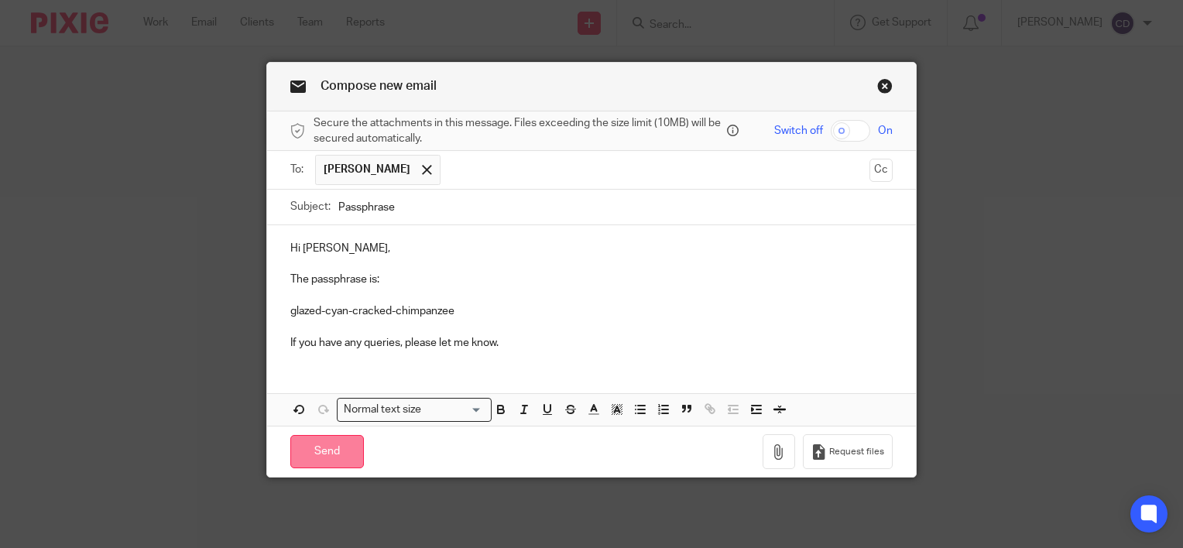
click at [330, 441] on input "Send" at bounding box center [327, 451] width 74 height 33
